Goal: Information Seeking & Learning: Learn about a topic

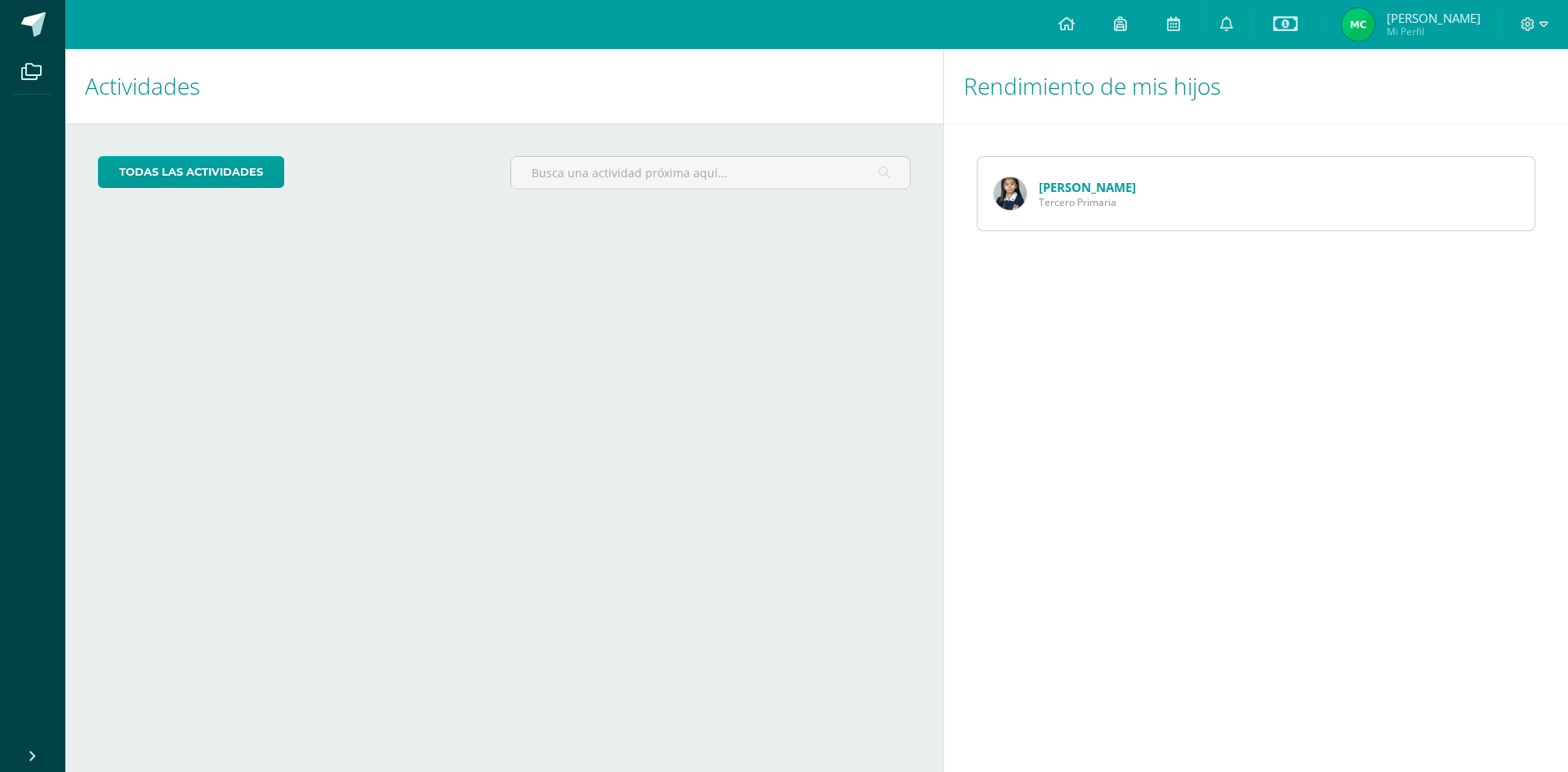
click at [1069, 192] on link "[PERSON_NAME]" at bounding box center [1087, 186] width 97 height 16
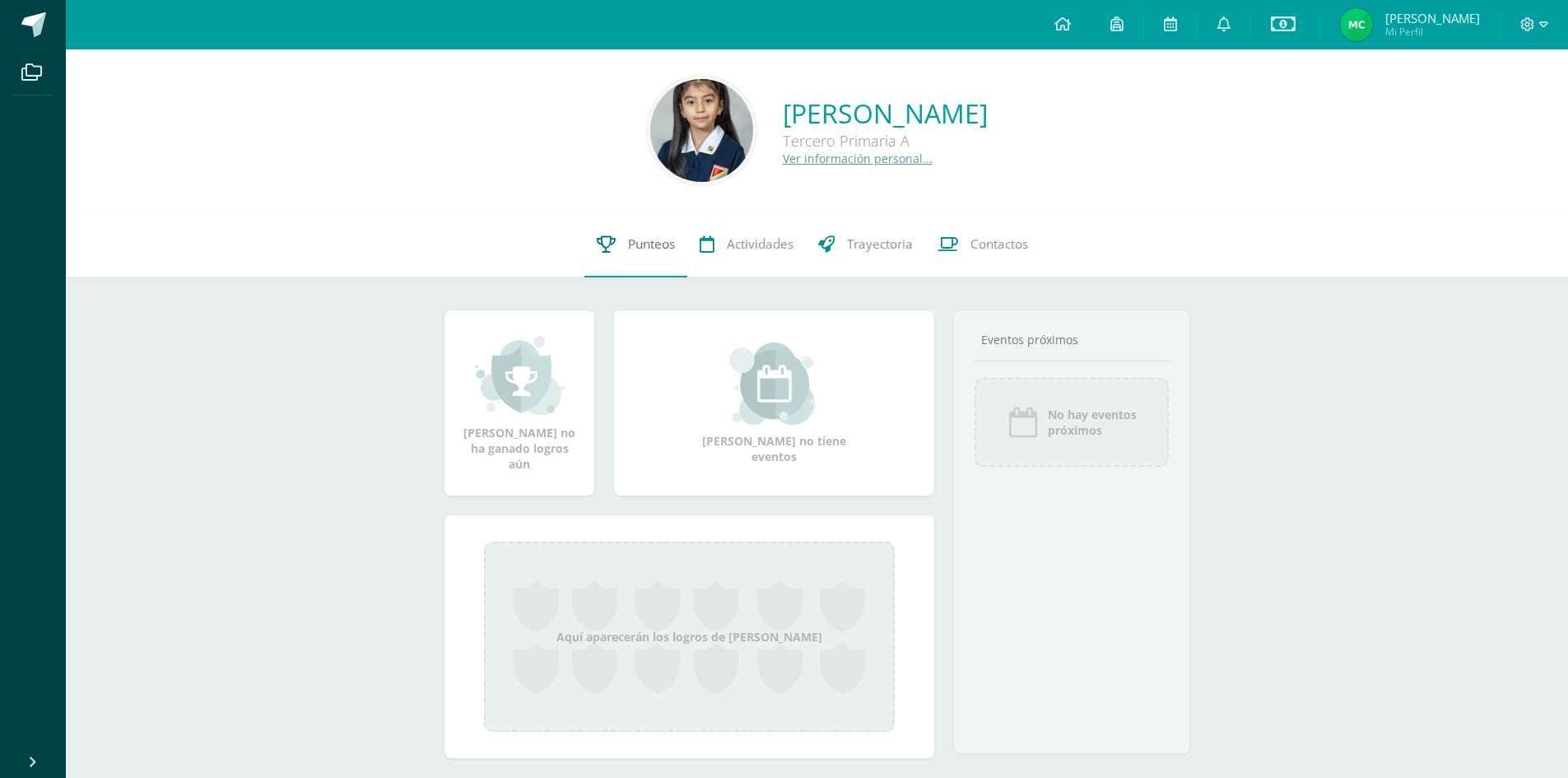
click at [640, 247] on span "Punteos" at bounding box center [651, 244] width 47 height 17
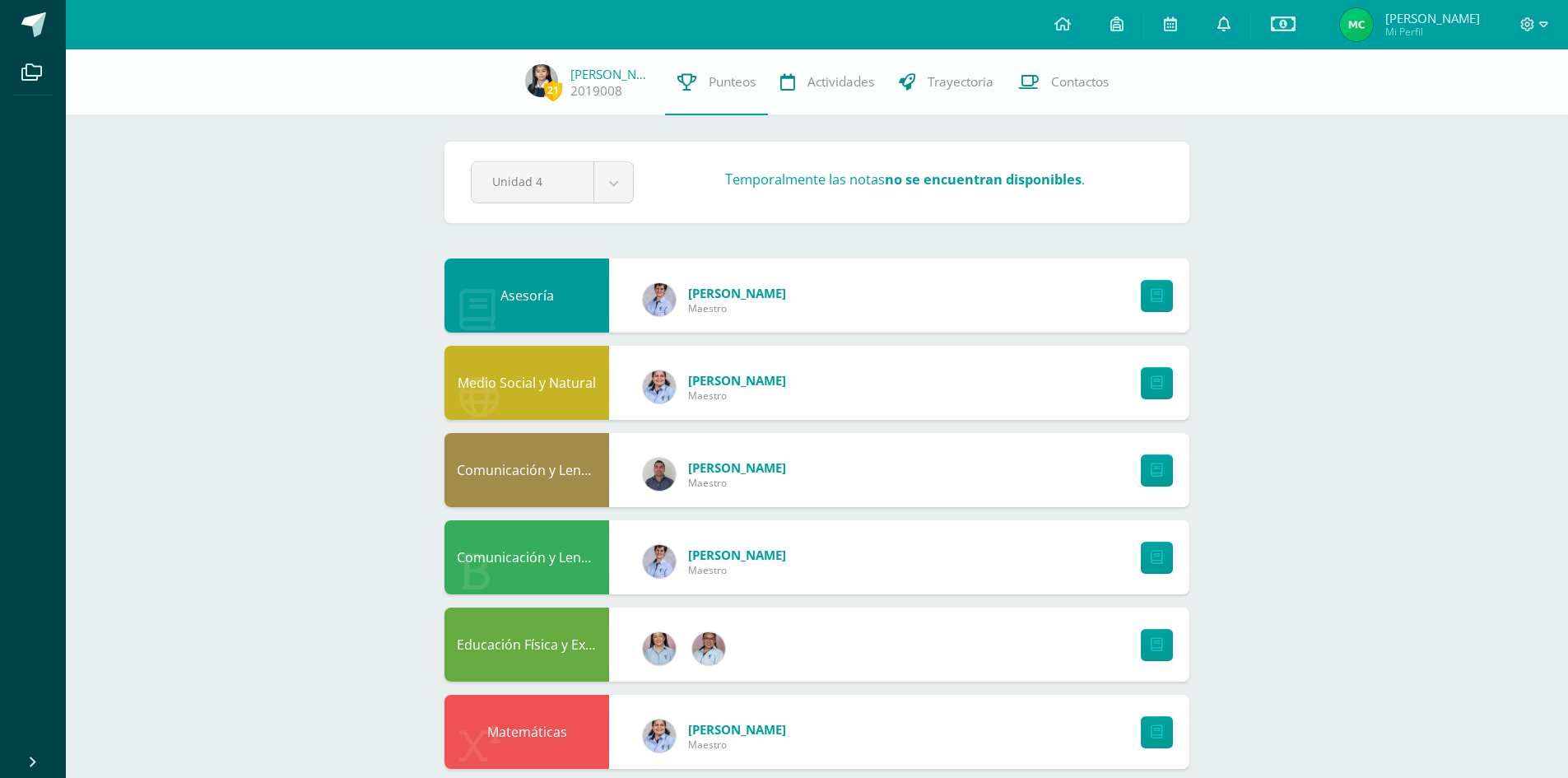
click at [1231, 26] on icon at bounding box center [1223, 23] width 13 height 14
click at [1367, 512] on div "21 Karla Dardón 2019008 Punteos Actividades Trayectoria Contactos Pendiente Uni…" at bounding box center [816, 775] width 1502 height 1451
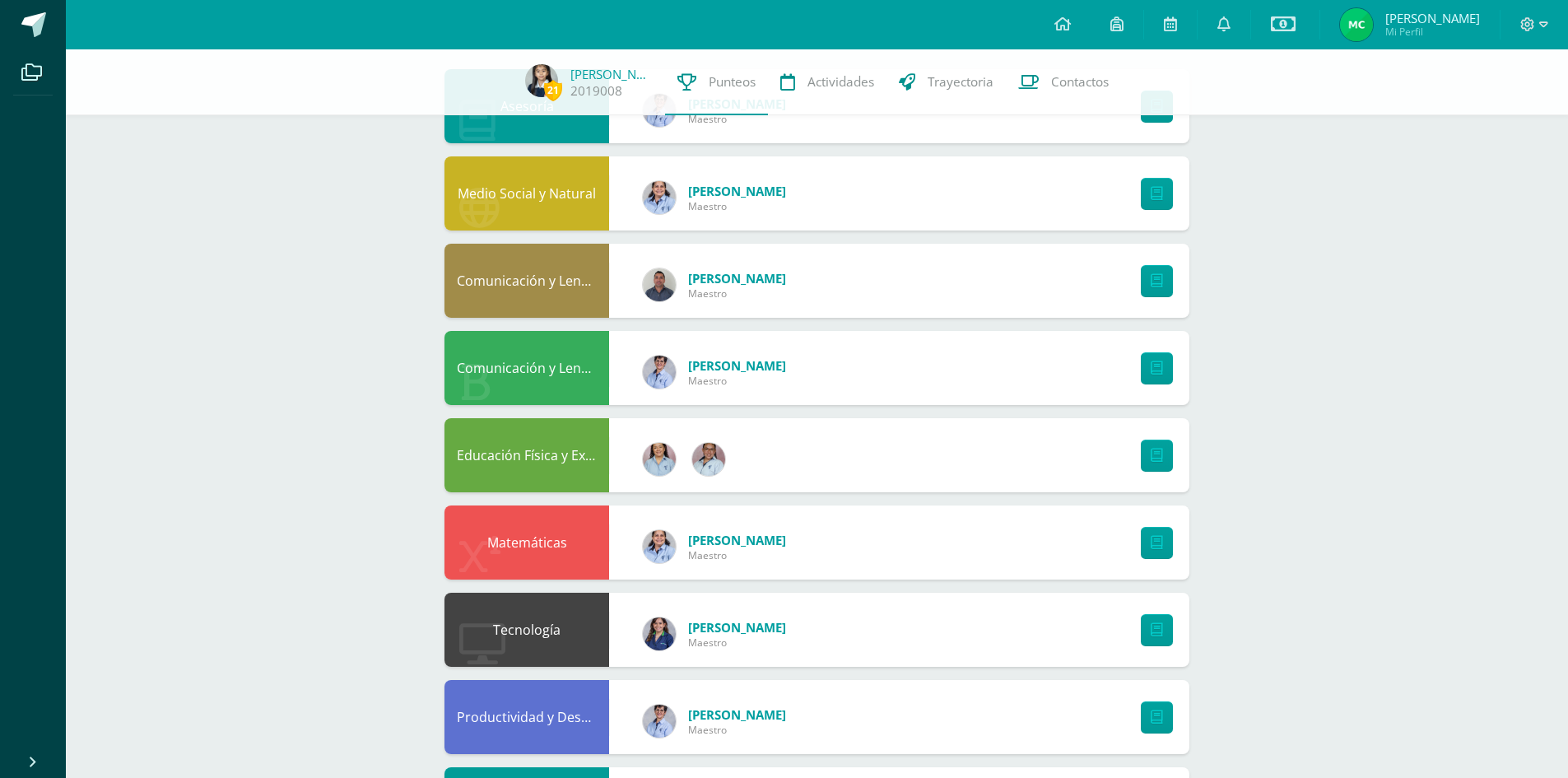
scroll to position [494, 0]
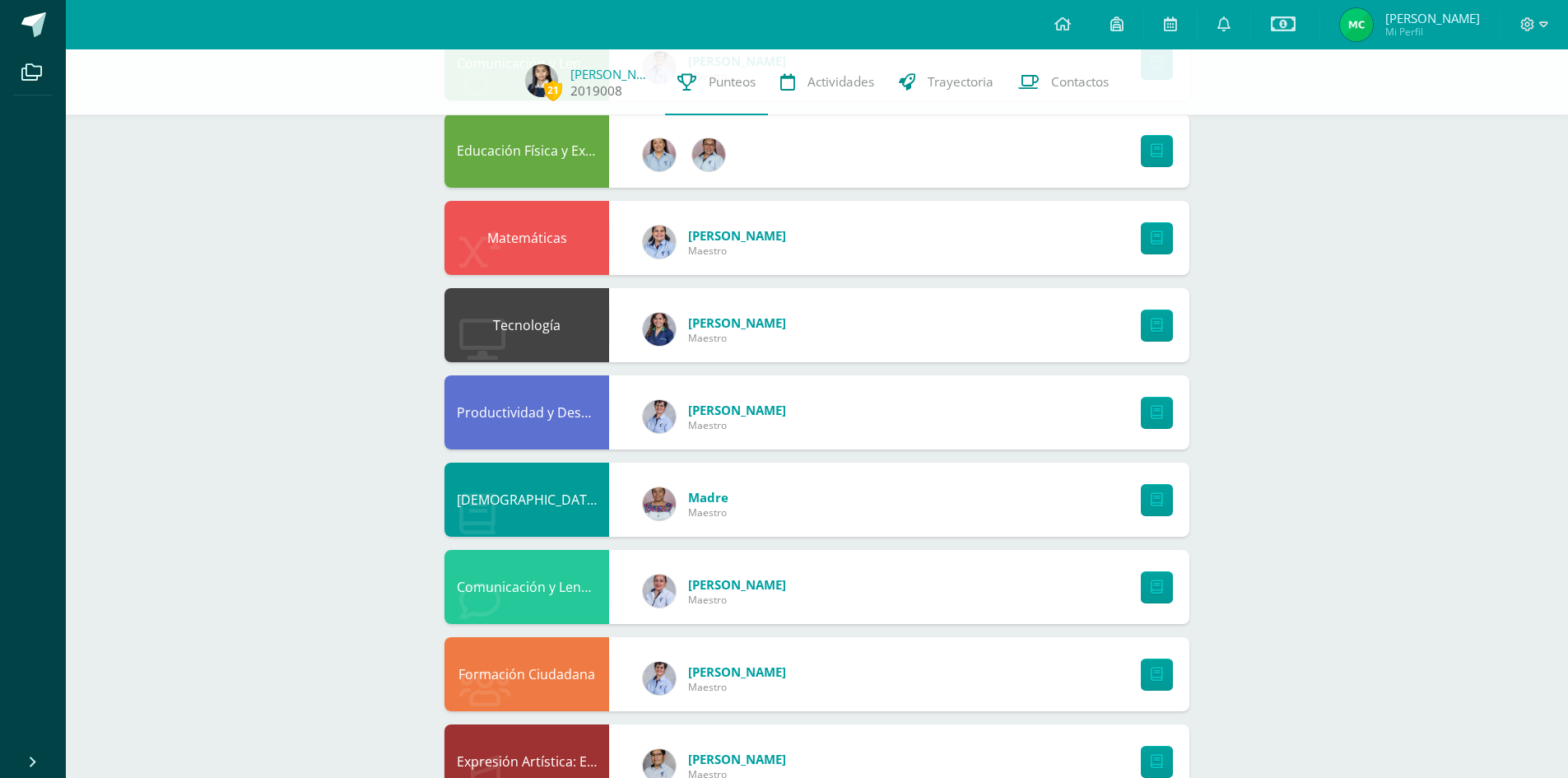
click at [593, 75] on link "[PERSON_NAME]" at bounding box center [611, 73] width 82 height 16
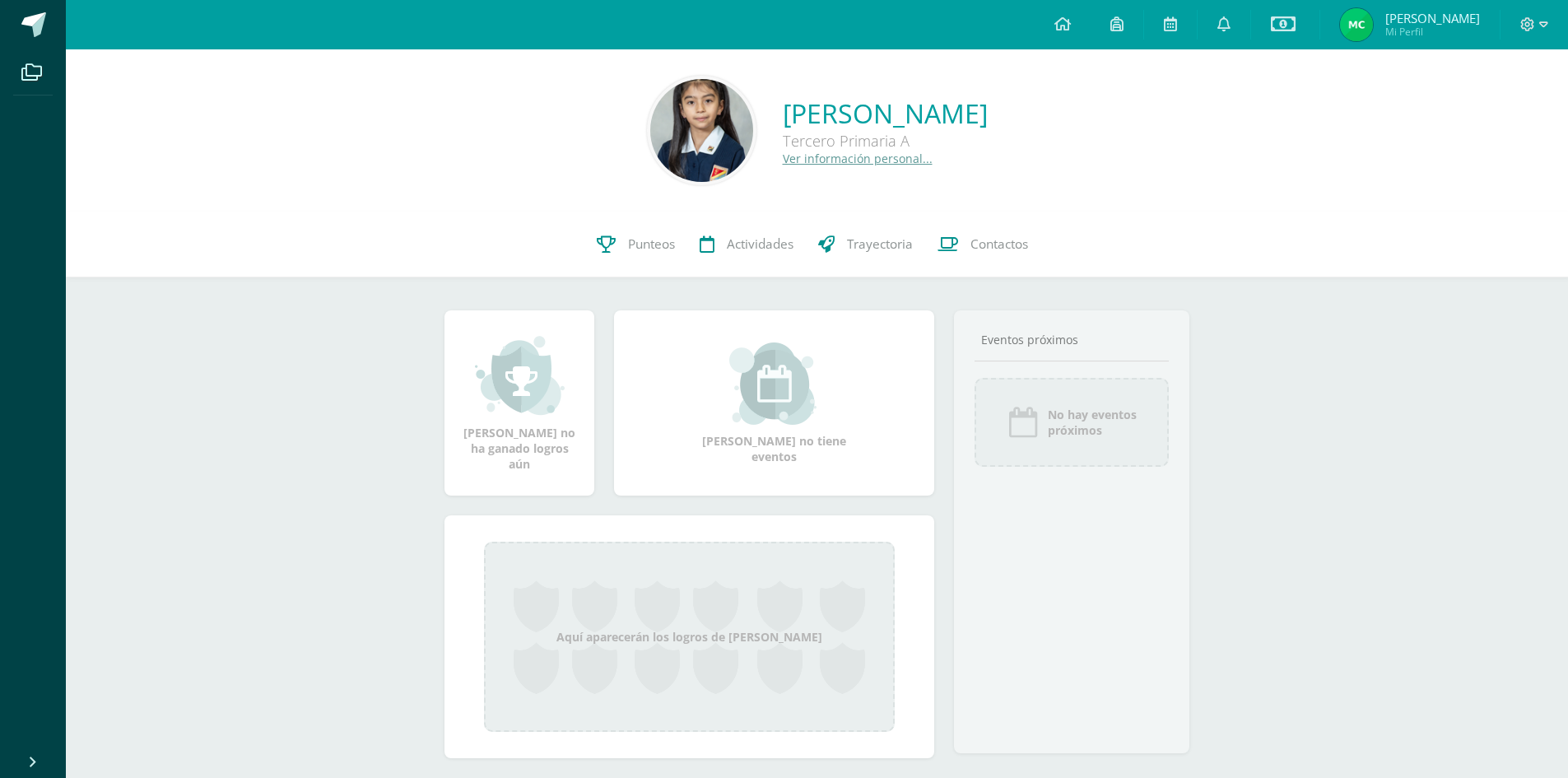
scroll to position [33, 0]
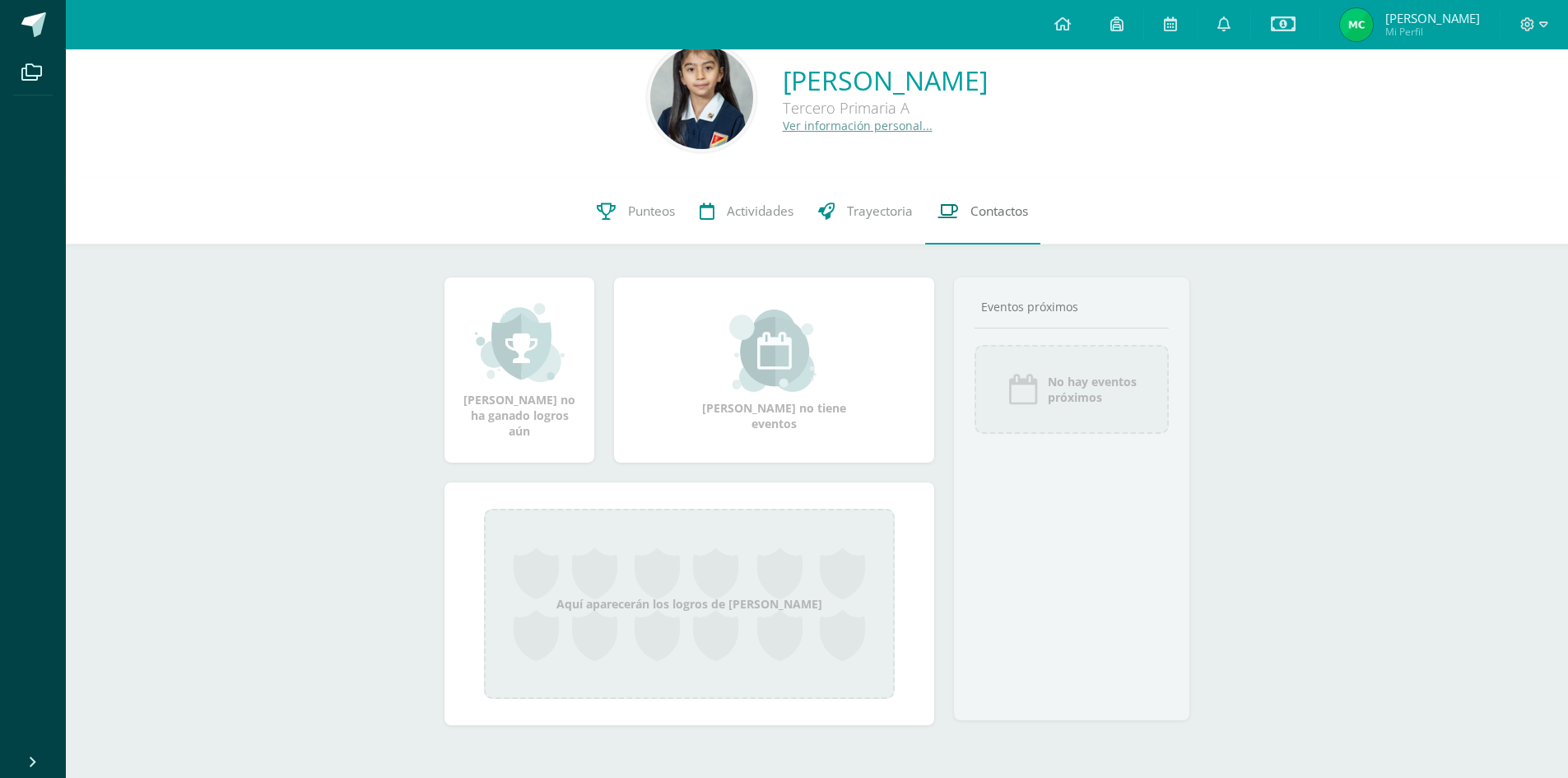
click at [976, 207] on span "Contactos" at bounding box center [999, 211] width 58 height 17
click at [783, 129] on link "Ver información personal..." at bounding box center [858, 125] width 150 height 15
